Goal: Task Accomplishment & Management: Manage account settings

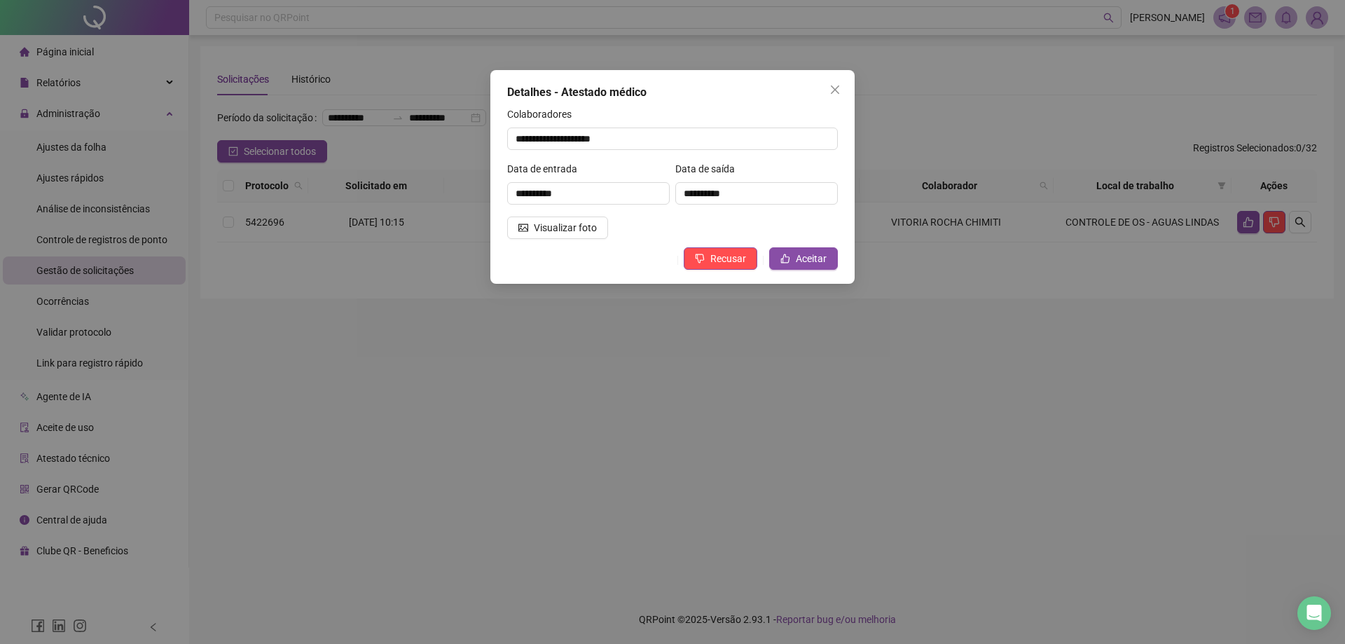
click at [819, 87] on div "Detalhes - Atestado médico" at bounding box center [672, 92] width 331 height 17
click at [834, 83] on button "Close" at bounding box center [835, 89] width 22 height 22
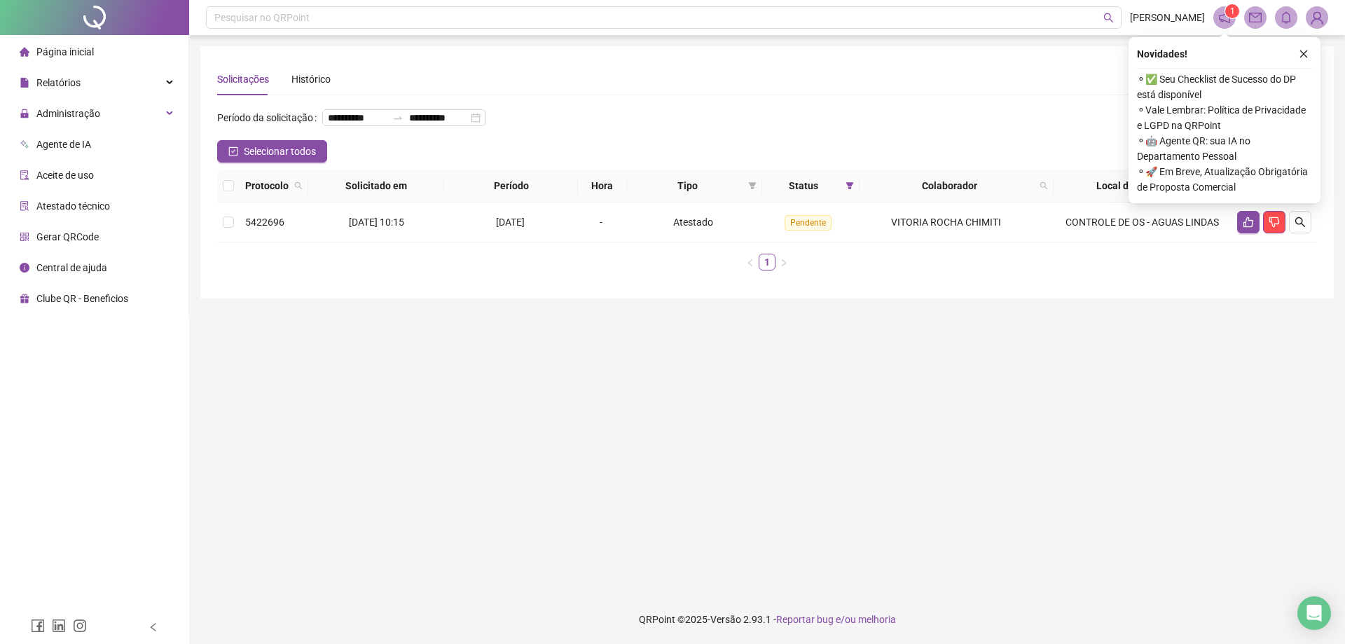
drag, startPoint x: 985, startPoint y: 348, endPoint x: 1066, endPoint y: 324, distance: 84.0
click at [994, 346] on main "**********" at bounding box center [767, 314] width 1134 height 537
click at [1303, 54] on icon "close" at bounding box center [1304, 54] width 10 height 10
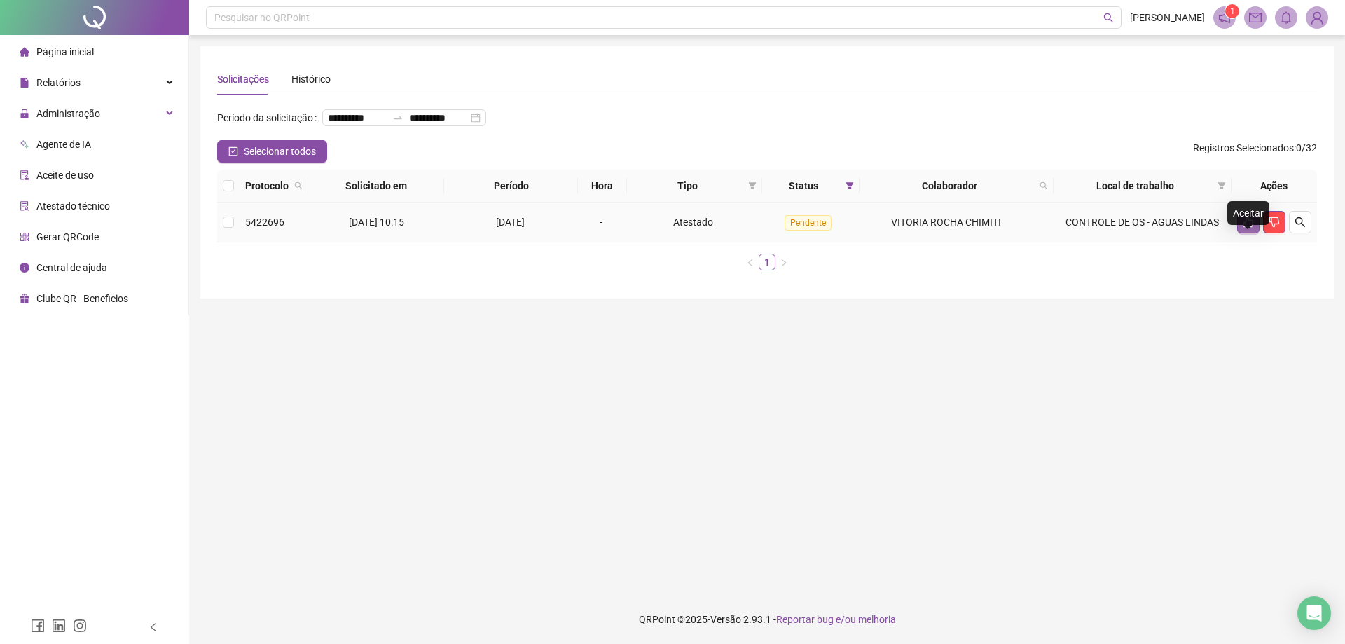
click at [1254, 233] on button "button" at bounding box center [1248, 222] width 22 height 22
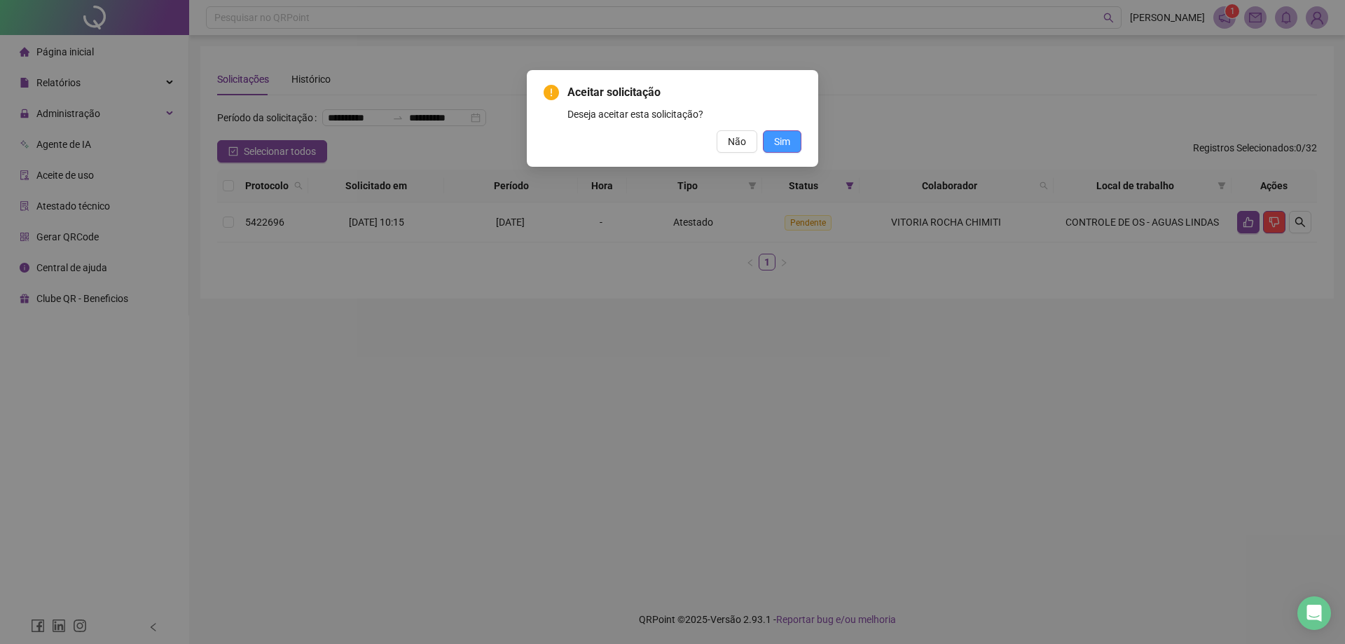
click at [797, 146] on button "Sim" at bounding box center [782, 141] width 39 height 22
